Goal: Communication & Community: Answer question/provide support

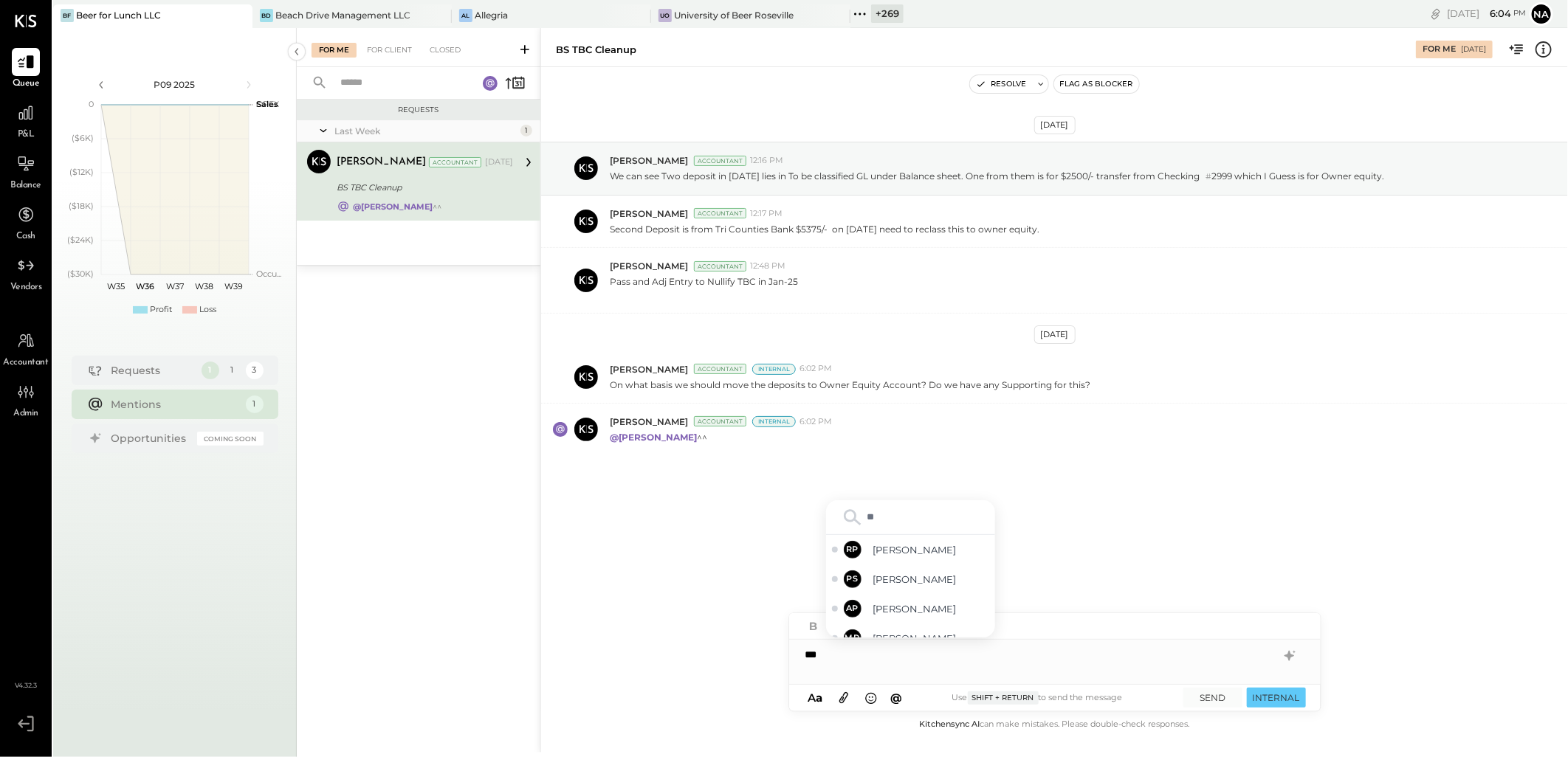
type input "***"
click at [908, 598] on span "[PERSON_NAME]" at bounding box center [931, 594] width 116 height 14
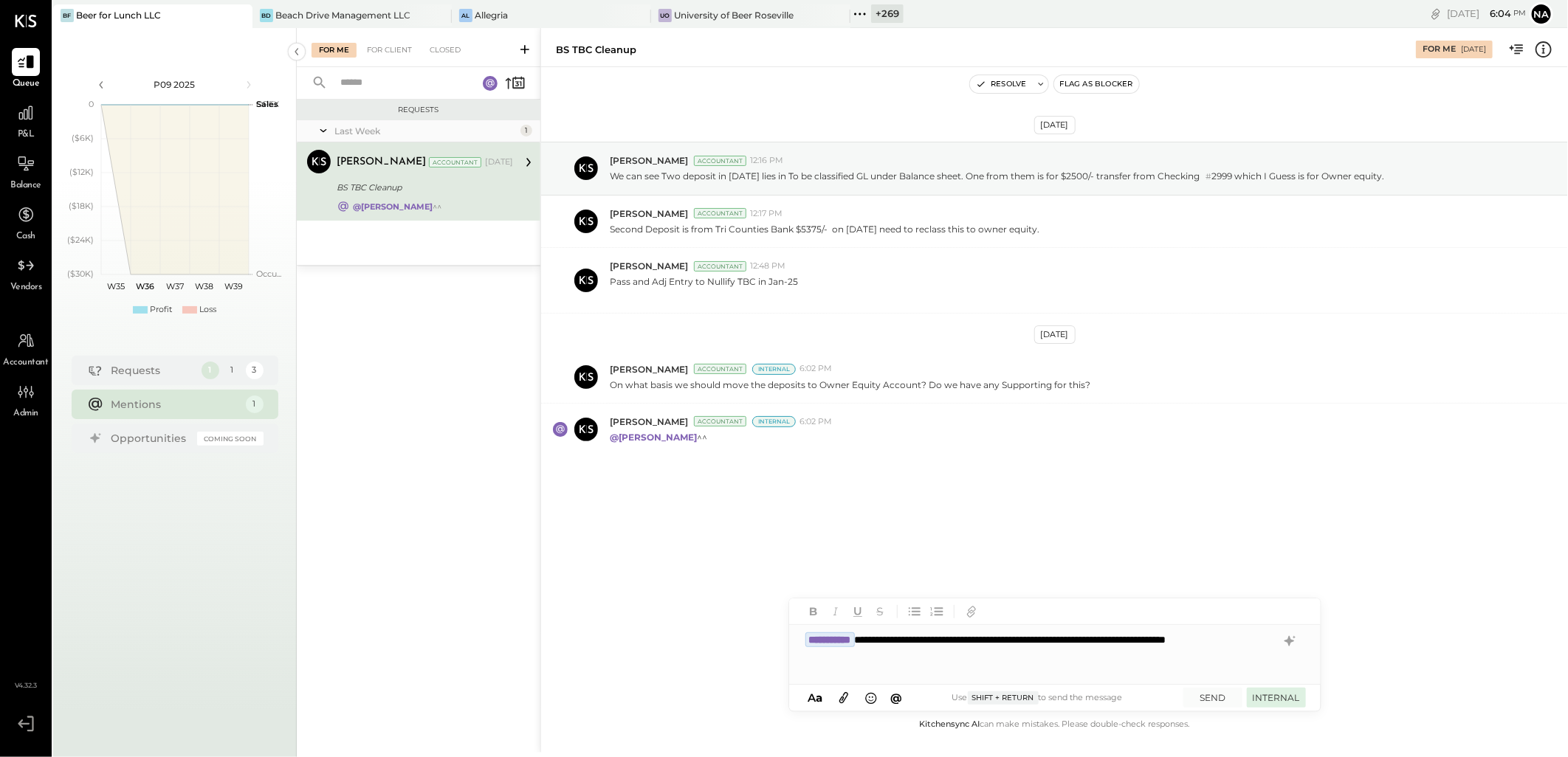
click at [1264, 695] on button "INTERNAL" at bounding box center [1276, 697] width 59 height 20
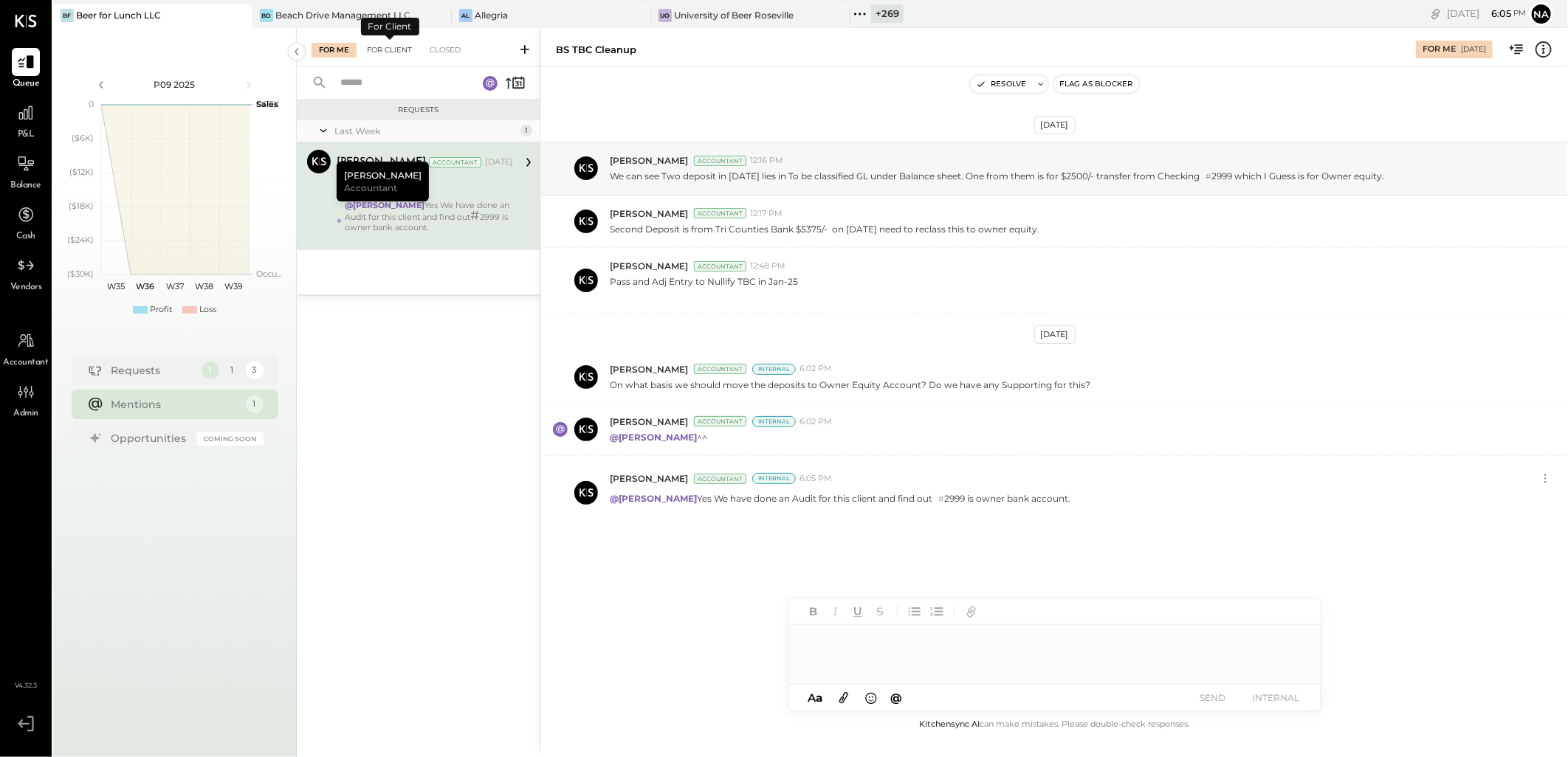
click at [392, 53] on div "For Client" at bounding box center [389, 50] width 60 height 14
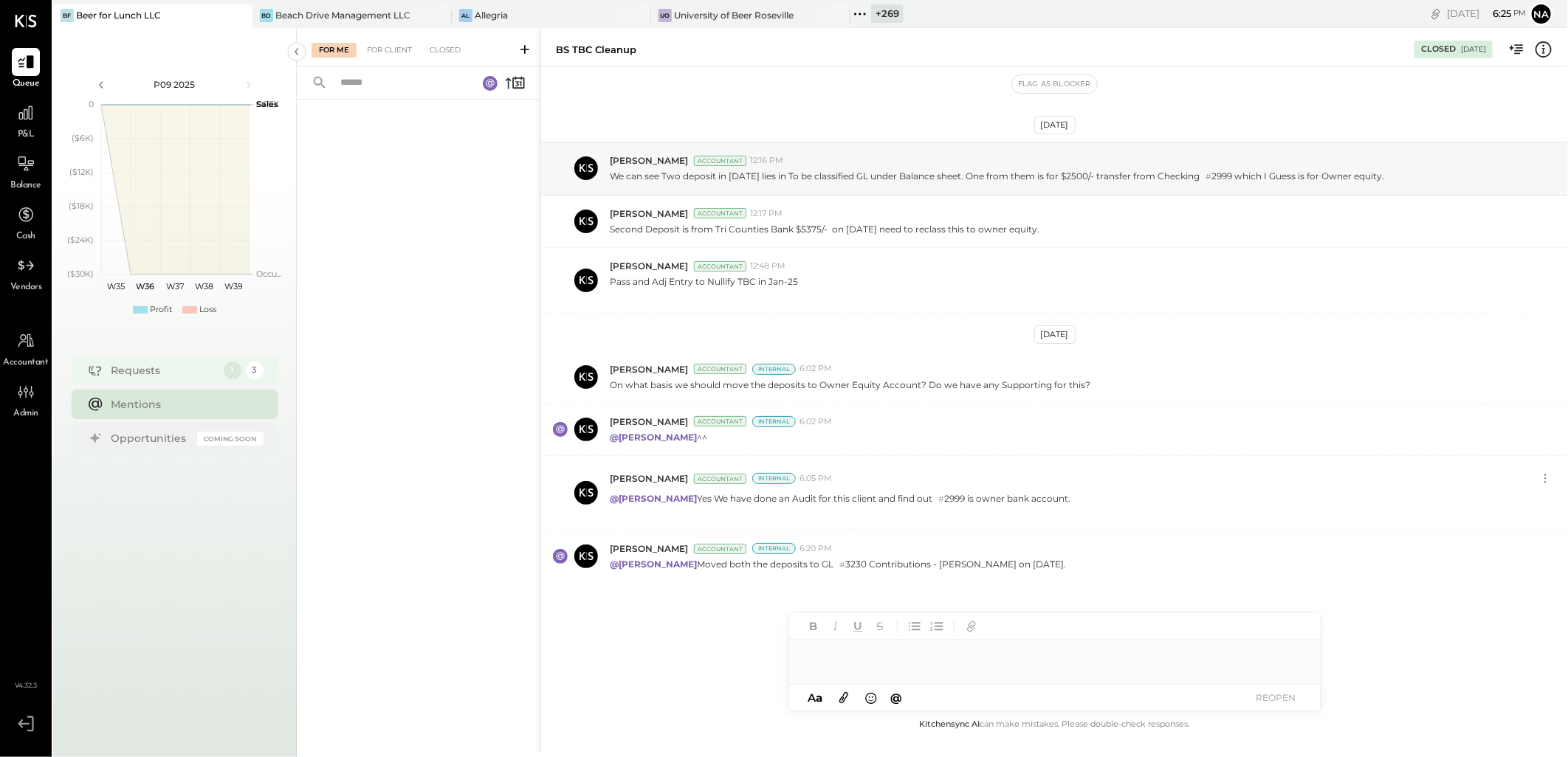
click at [232, 369] on div "1" at bounding box center [232, 370] width 18 height 18
click at [260, 367] on div "3" at bounding box center [254, 370] width 18 height 18
click at [379, 47] on div "For Client" at bounding box center [389, 50] width 60 height 14
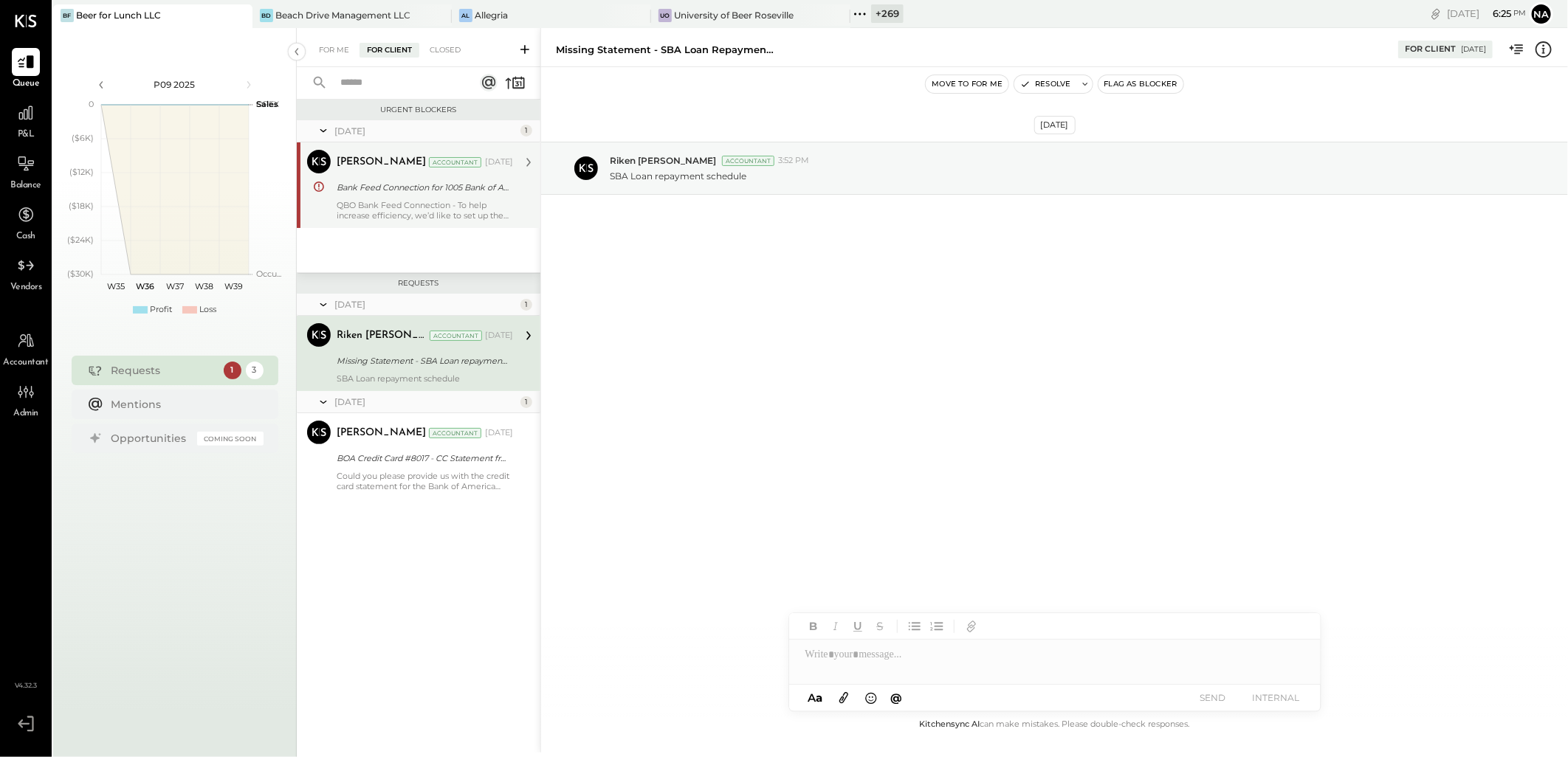
click at [431, 204] on div "QBO Bank Feed Connection - To help increase efficiency, we’d like to set up the…" at bounding box center [424, 210] width 176 height 21
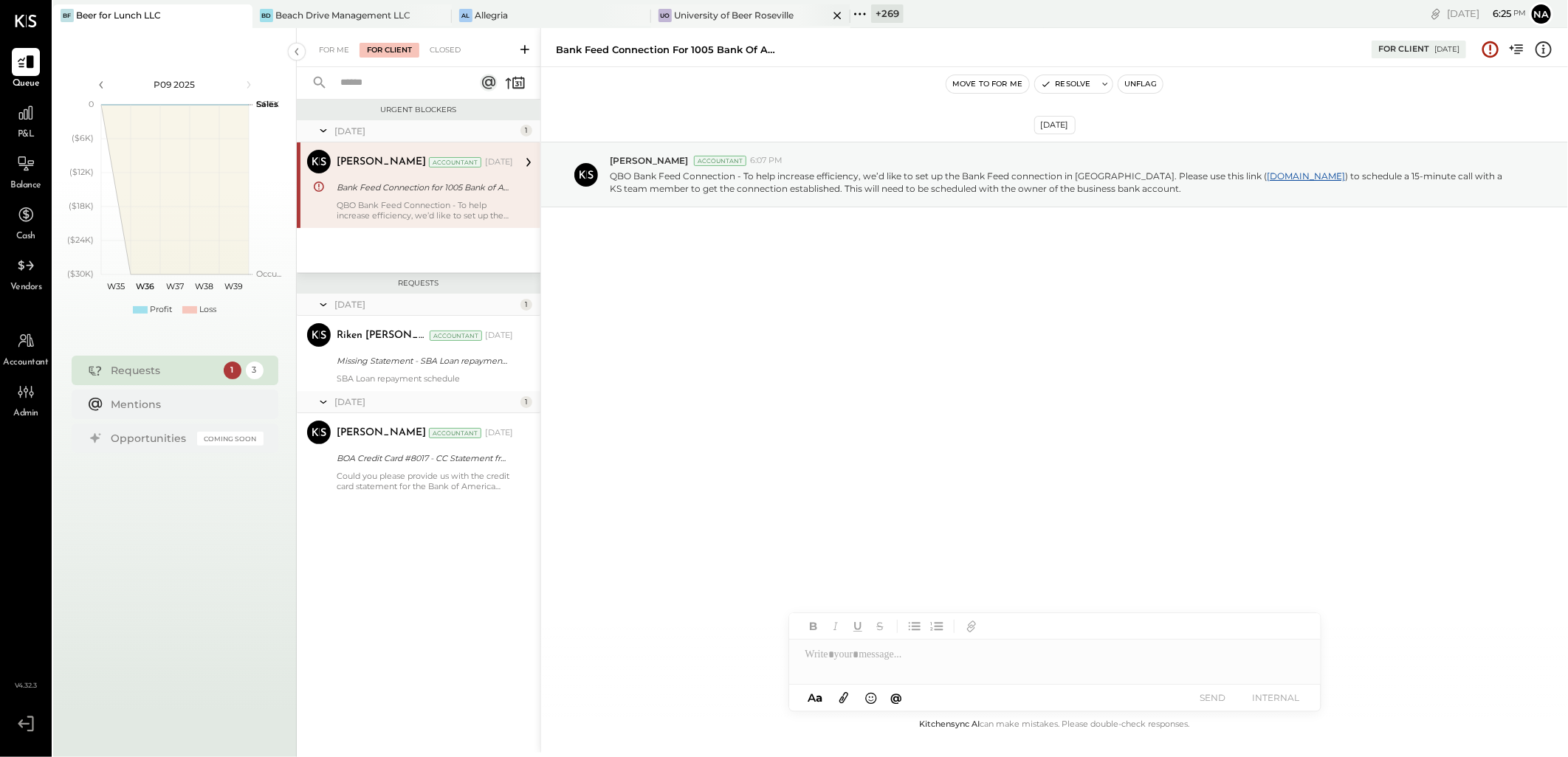
click at [714, 18] on div "University of Beer Roseville" at bounding box center [734, 15] width 120 height 12
